Goal: Transaction & Acquisition: Purchase product/service

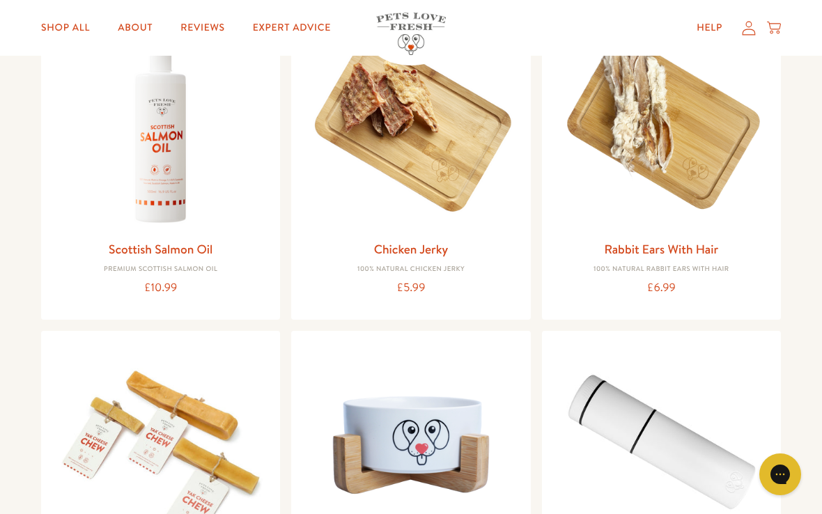
scroll to position [211, 0]
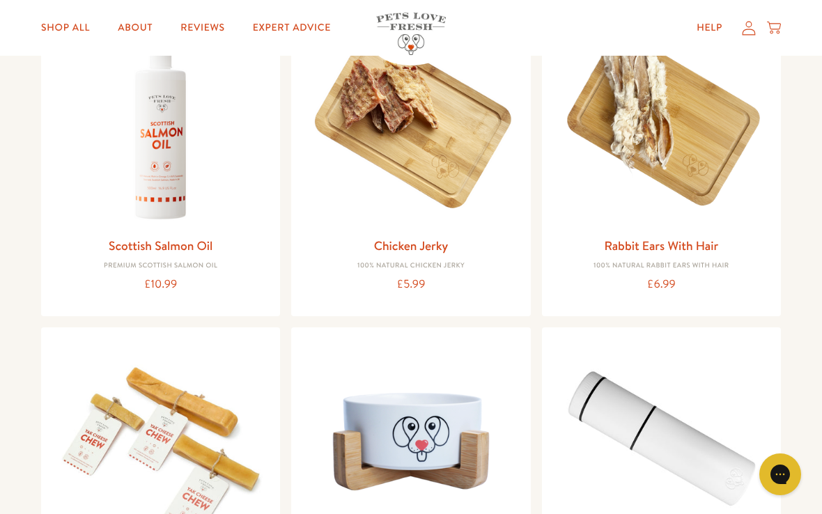
click at [506, 213] on img at bounding box center [410, 121] width 217 height 217
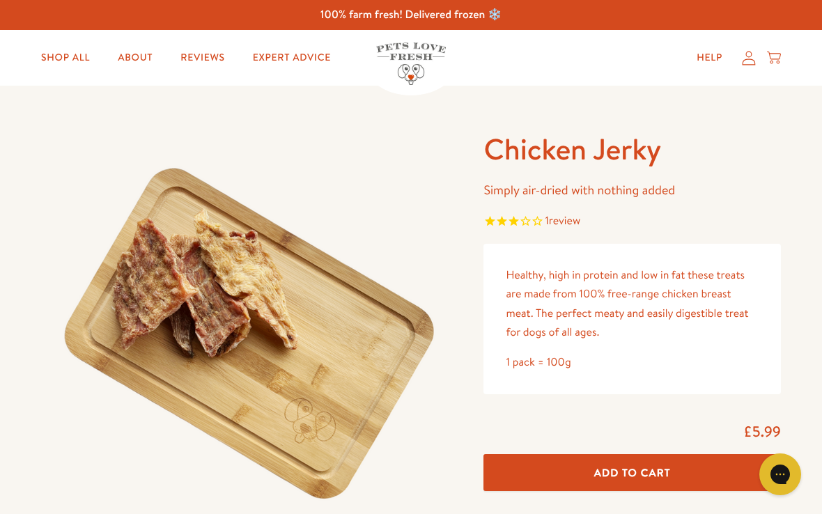
click at [692, 464] on button "Add To Cart" at bounding box center [633, 472] width 298 height 37
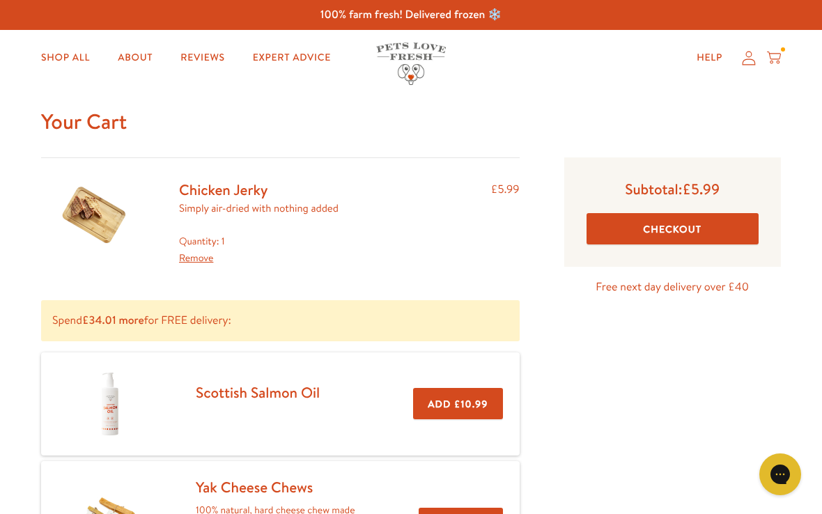
click at [74, 53] on link "Shop All" at bounding box center [65, 58] width 71 height 28
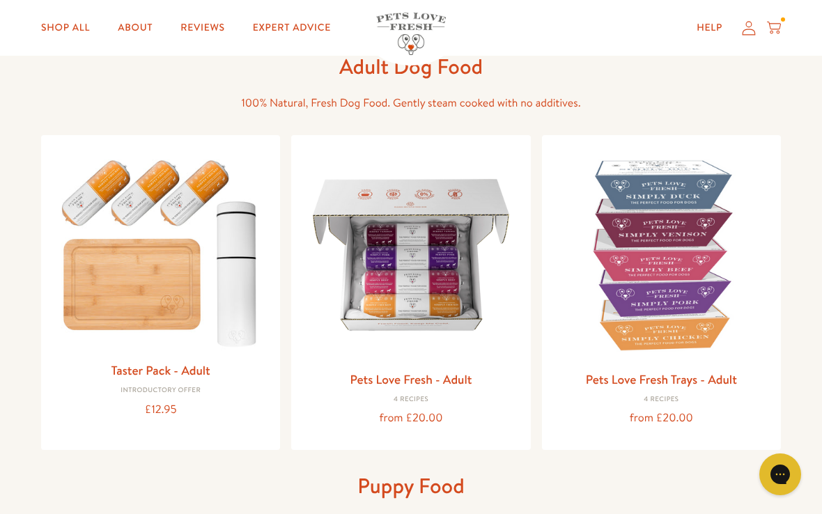
scroll to position [82, 0]
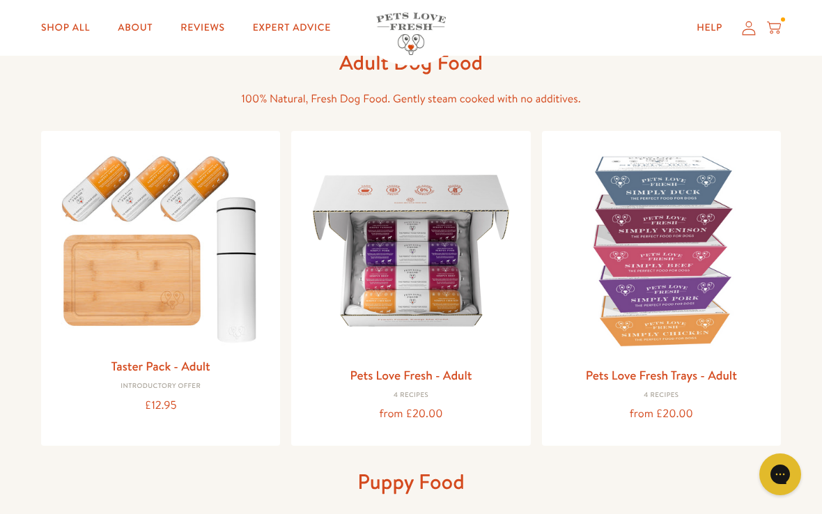
click at [491, 375] on h3 "Pets Love Fresh - Adult" at bounding box center [410, 375] width 217 height 21
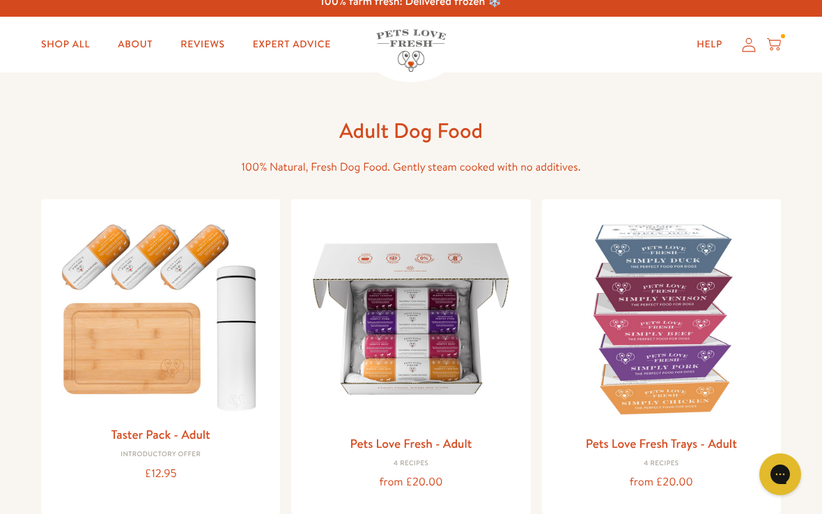
scroll to position [0, 0]
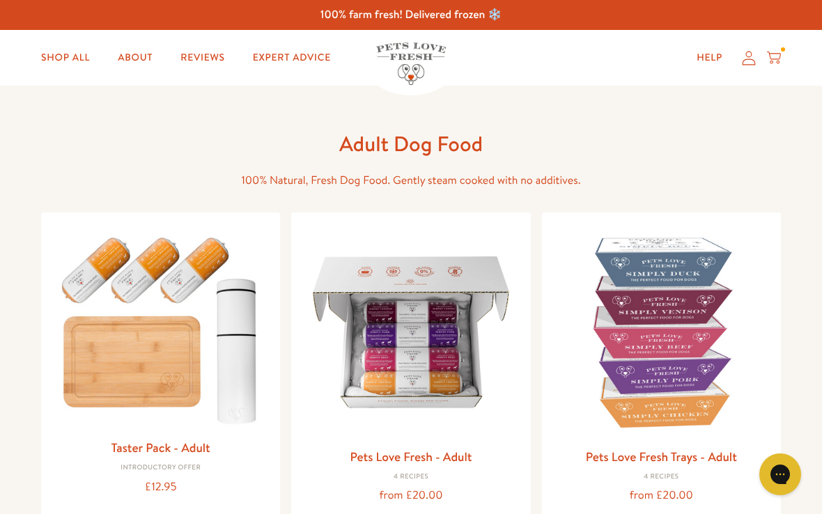
click at [72, 61] on link "Shop All" at bounding box center [65, 58] width 71 height 28
click at [509, 432] on img at bounding box center [410, 332] width 217 height 217
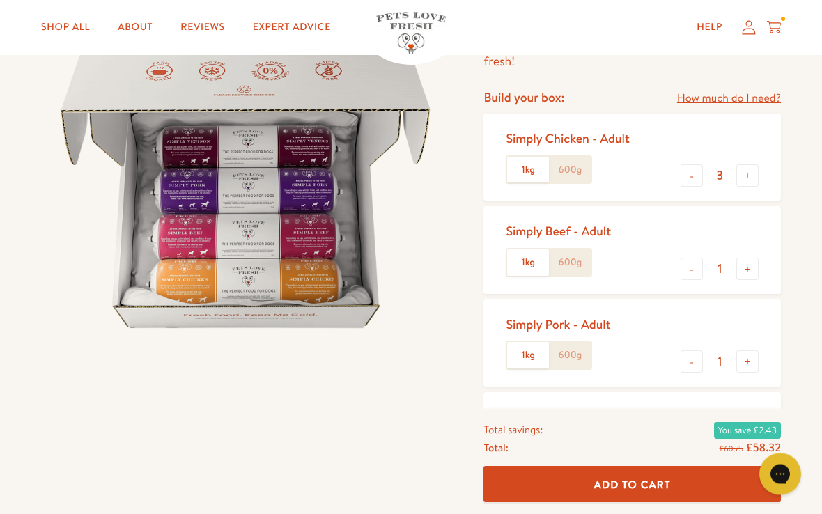
scroll to position [167, 0]
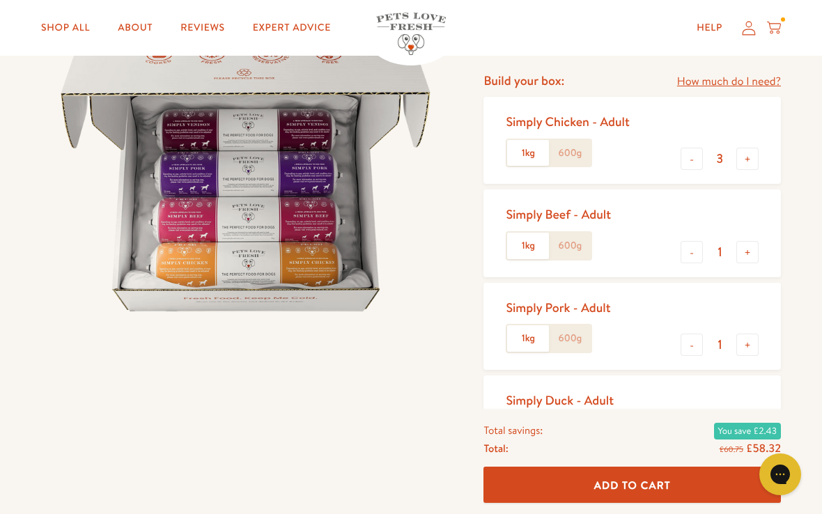
click at [753, 252] on button "+" at bounding box center [748, 252] width 22 height 22
click at [751, 251] on button "+" at bounding box center [748, 252] width 22 height 22
type input "3"
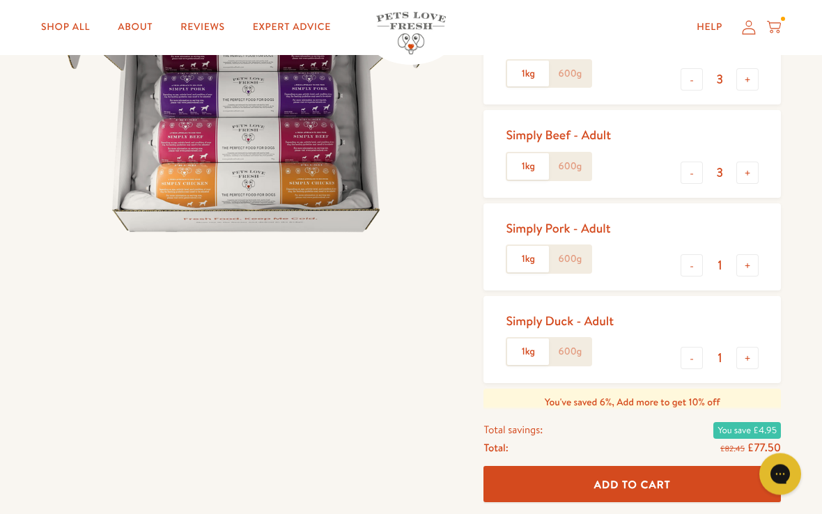
scroll to position [261, 0]
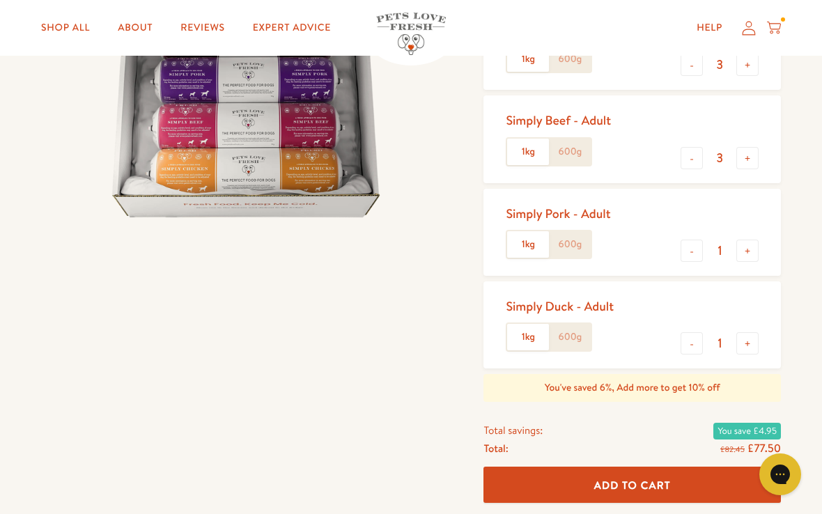
click at [698, 252] on button "-" at bounding box center [692, 251] width 22 height 22
type input "0"
click at [694, 337] on button "-" at bounding box center [692, 343] width 22 height 22
type input "0"
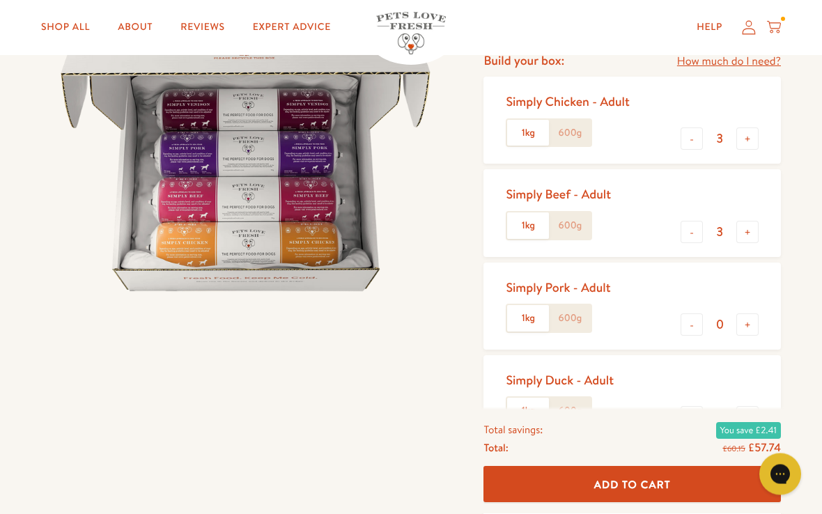
scroll to position [187, 0]
click at [755, 229] on button "+" at bounding box center [748, 232] width 22 height 22
click at [702, 224] on button "-" at bounding box center [692, 232] width 22 height 22
type input "3"
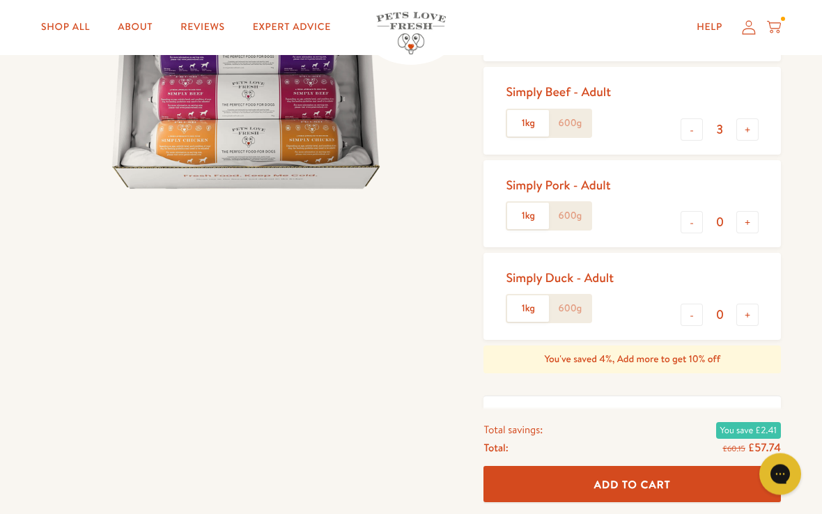
scroll to position [289, 0]
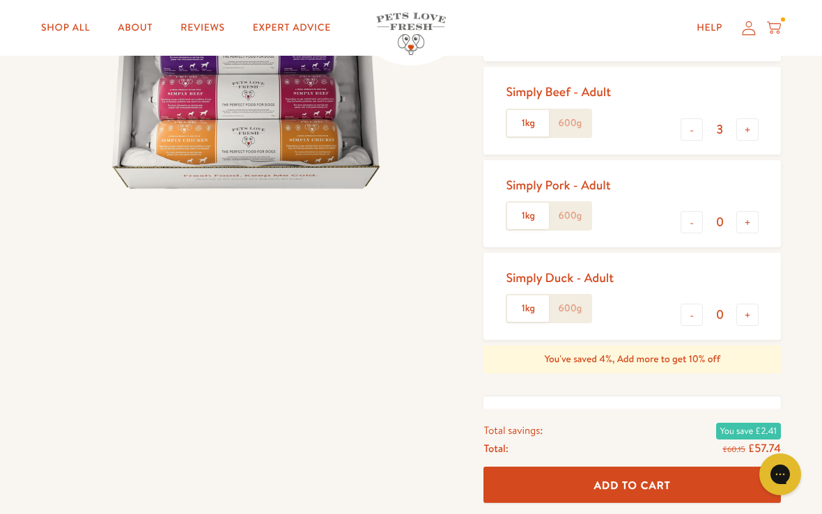
click at [668, 492] on span "Add To Cart" at bounding box center [632, 484] width 77 height 15
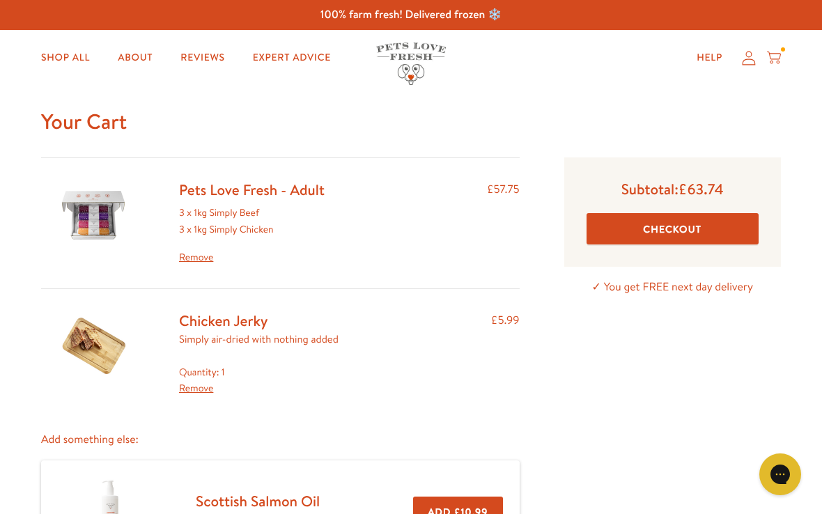
click at [714, 225] on button "Checkout" at bounding box center [673, 228] width 172 height 31
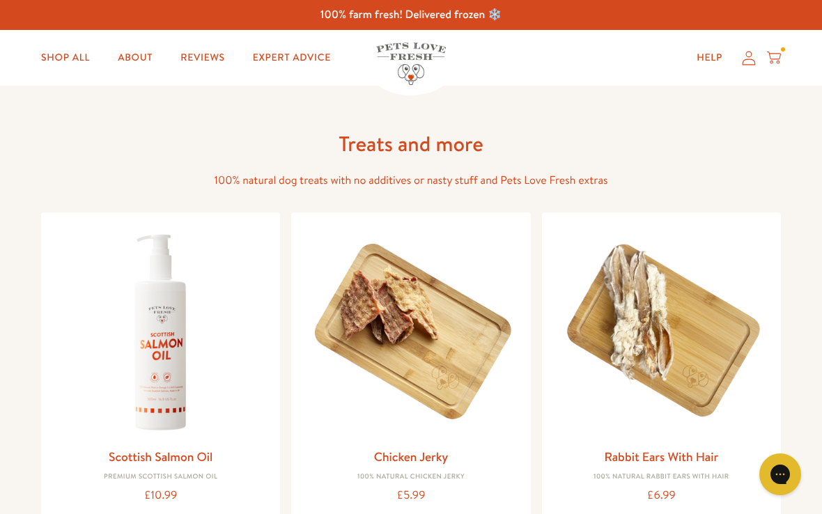
click at [780, 52] on icon at bounding box center [774, 57] width 14 height 15
click at [778, 50] on icon at bounding box center [774, 57] width 14 height 15
